Goal: Task Accomplishment & Management: Use online tool/utility

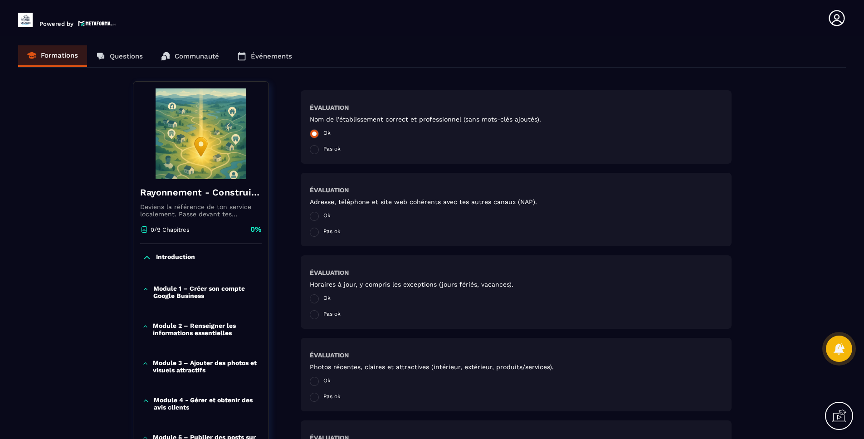
click at [318, 135] on span at bounding box center [314, 133] width 9 height 9
click at [313, 232] on span at bounding box center [314, 232] width 9 height 9
click at [316, 151] on span at bounding box center [314, 149] width 9 height 9
click at [316, 137] on span at bounding box center [314, 133] width 9 height 9
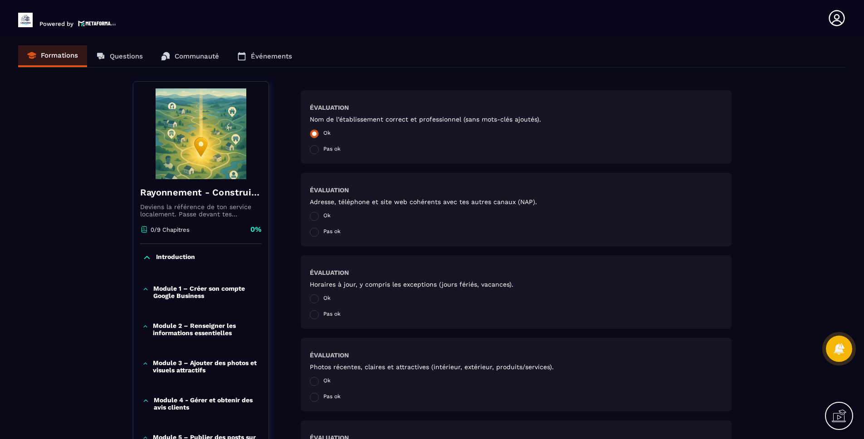
click at [316, 137] on span at bounding box center [314, 133] width 9 height 9
click at [327, 92] on div "Évaluation Nom de l’établissement correct et professionnel (sans mots-clés ajou…" at bounding box center [516, 126] width 431 height 73
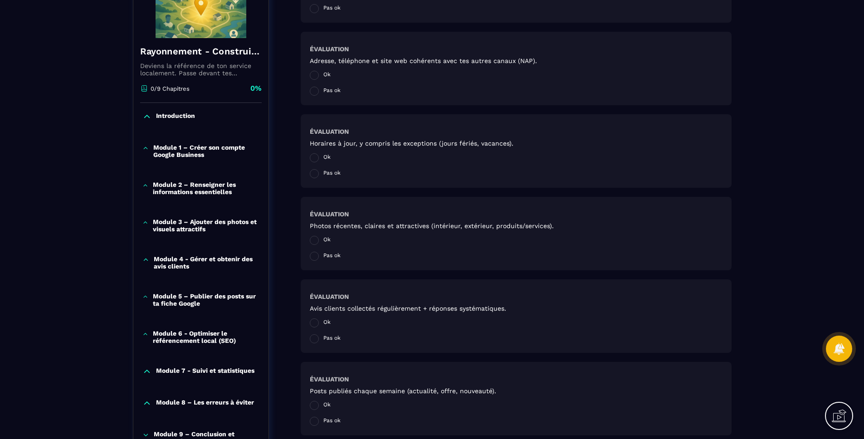
scroll to position [172, 0]
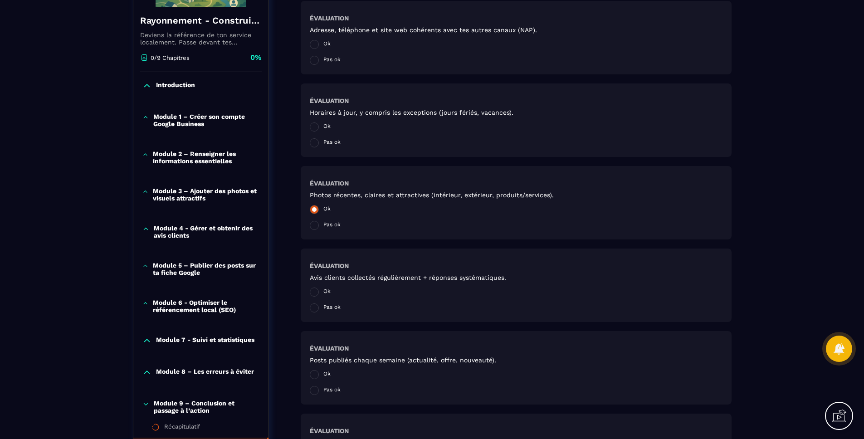
click at [316, 208] on span at bounding box center [314, 209] width 9 height 9
click at [316, 225] on span at bounding box center [314, 225] width 9 height 9
click at [313, 295] on span at bounding box center [314, 291] width 9 height 9
click at [313, 310] on span at bounding box center [314, 307] width 9 height 9
